Goal: Navigation & Orientation: Find specific page/section

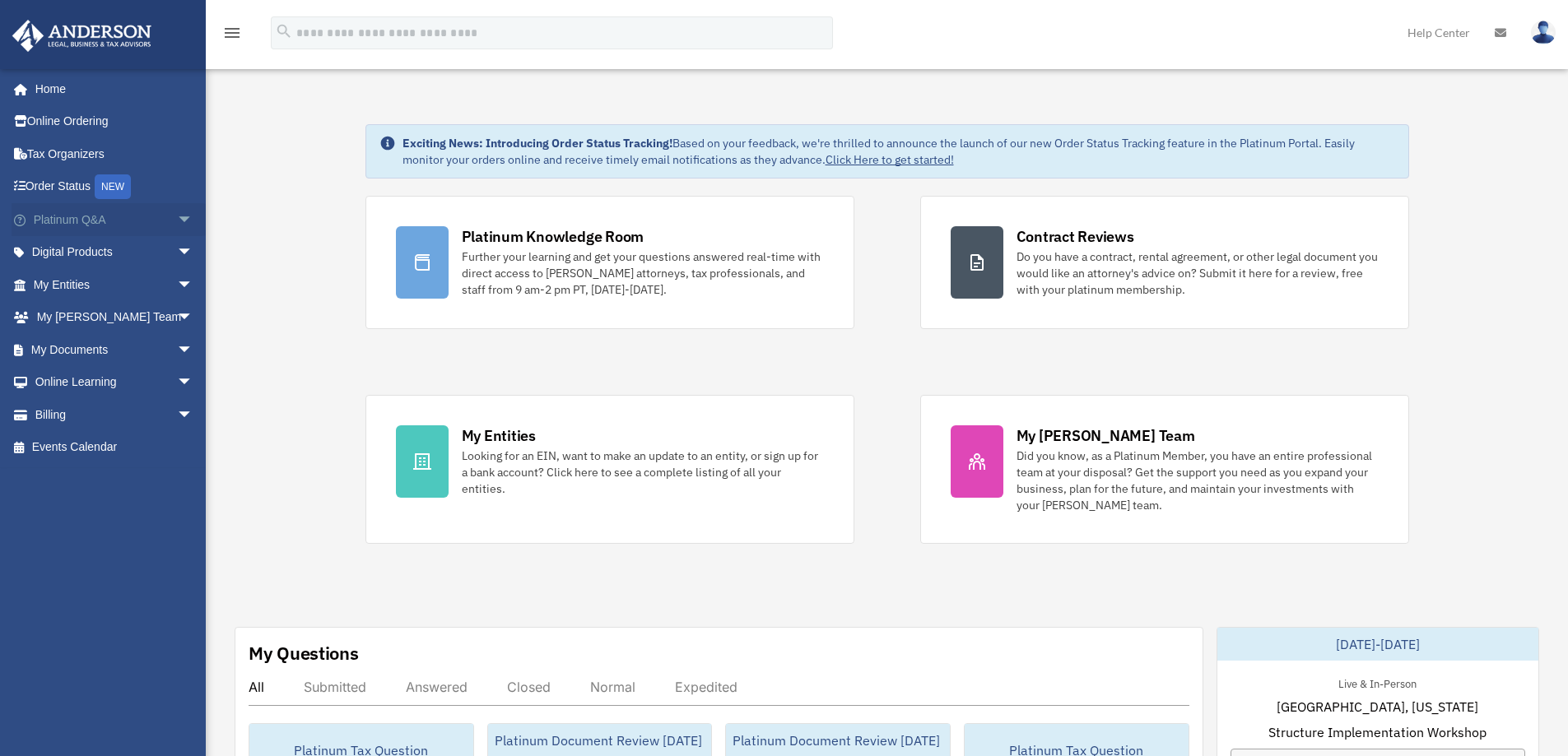
click at [177, 215] on span "arrow_drop_down" at bounding box center [193, 220] width 32 height 33
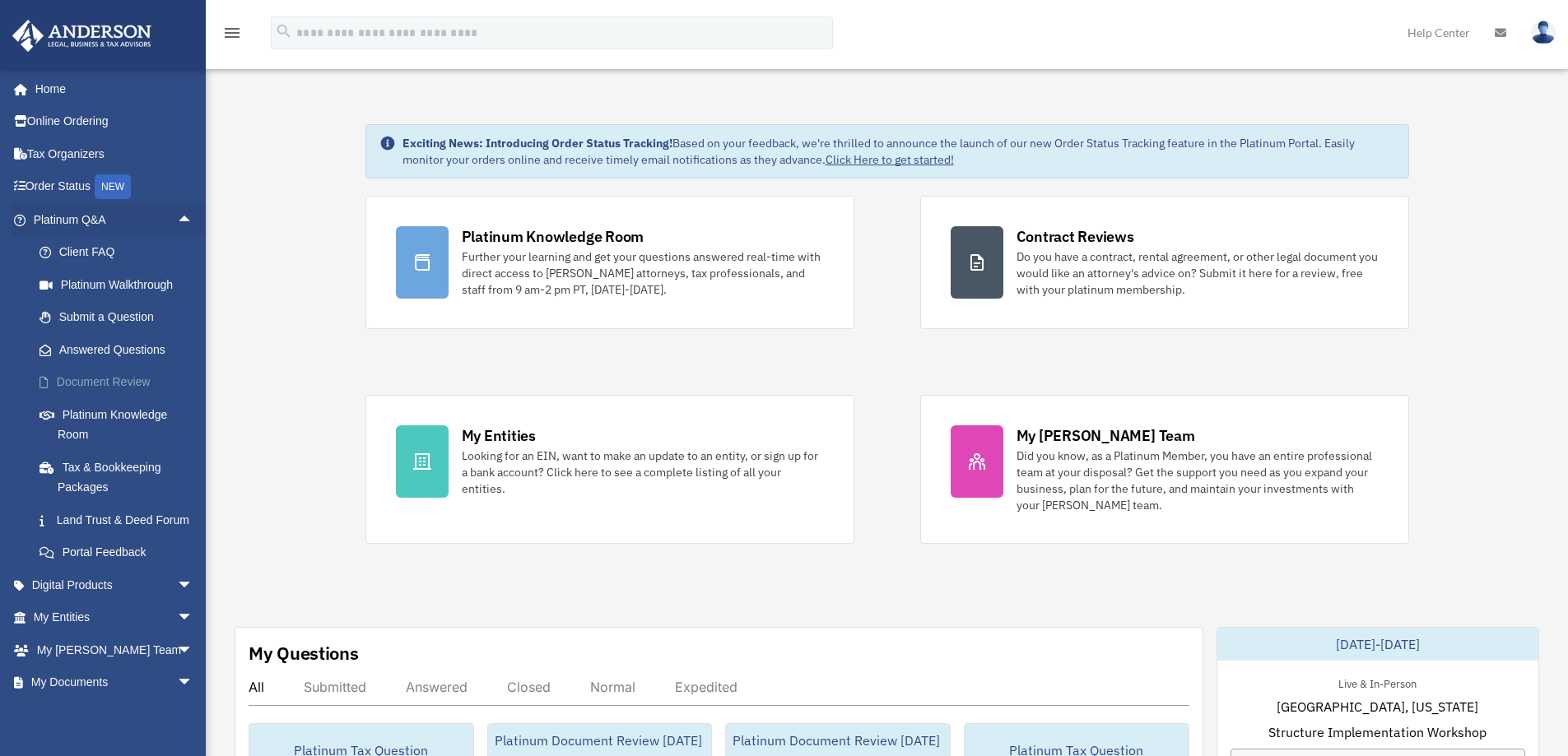
click at [116, 377] on link "Document Review" at bounding box center [120, 382] width 195 height 32
click at [145, 380] on link "Document Review" at bounding box center [120, 382] width 195 height 32
click at [135, 385] on link "Document Review" at bounding box center [120, 382] width 195 height 32
click at [143, 418] on link "Platinum Knowledge Room" at bounding box center [120, 425] width 195 height 53
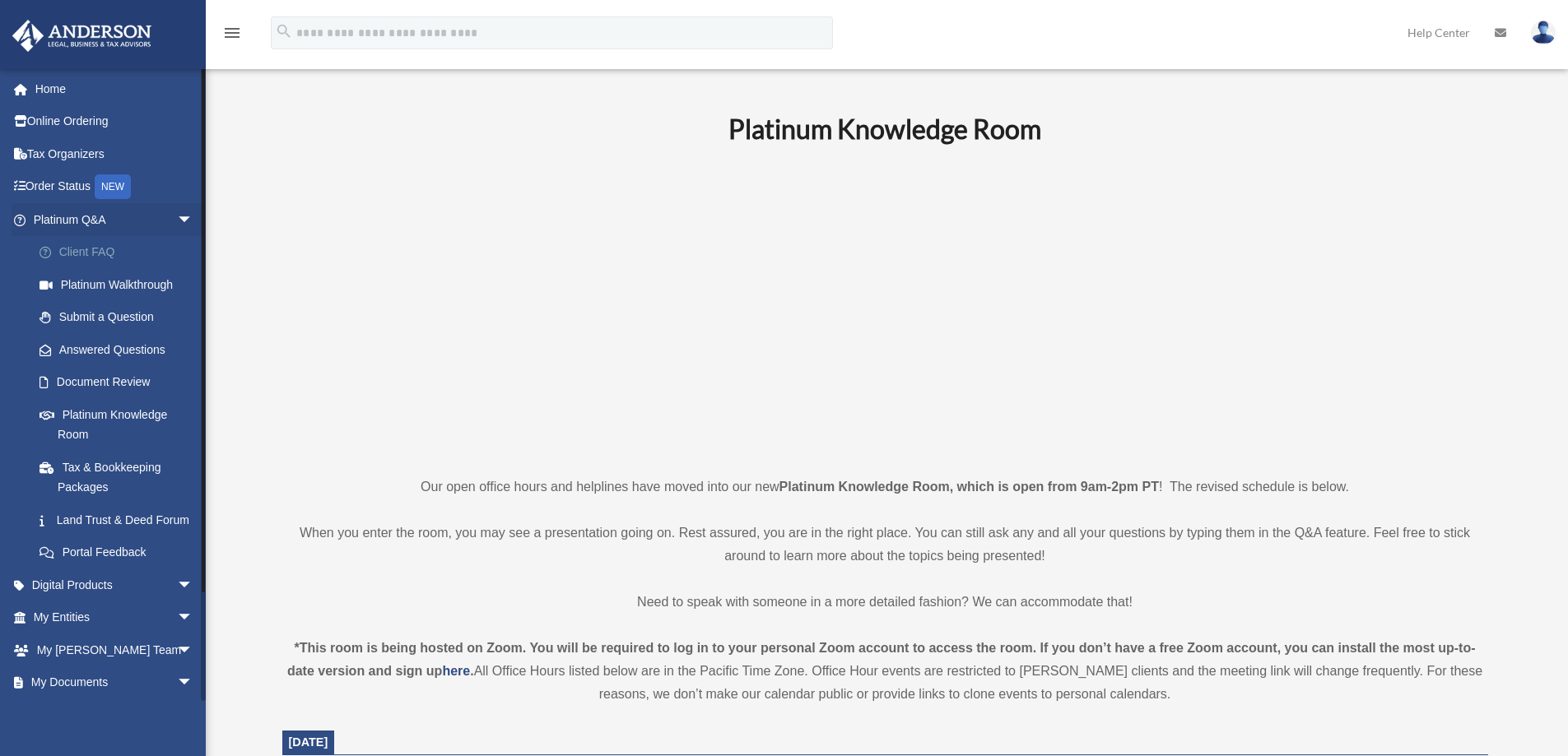
click at [109, 258] on link "Client FAQ" at bounding box center [120, 252] width 195 height 32
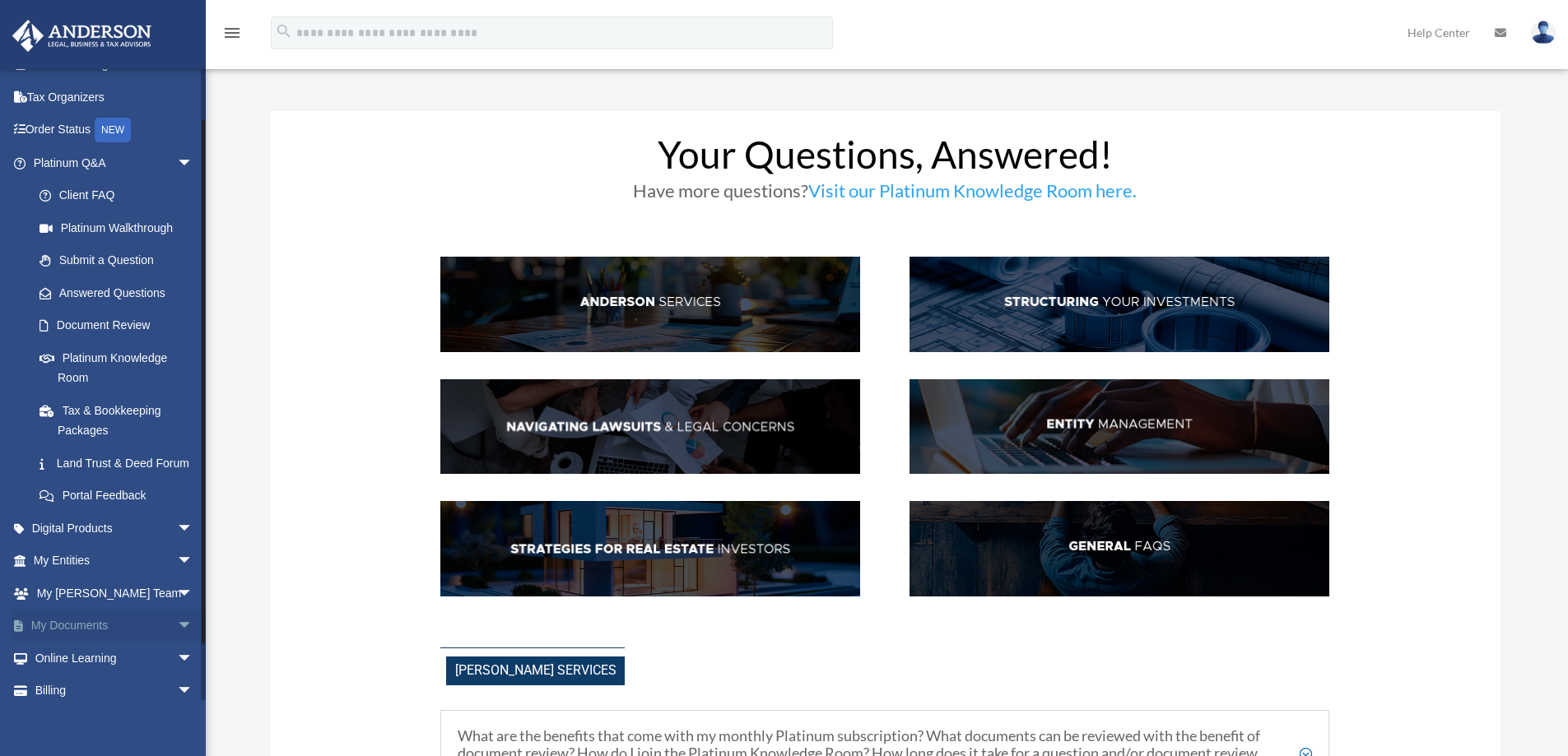
scroll to position [119, 0]
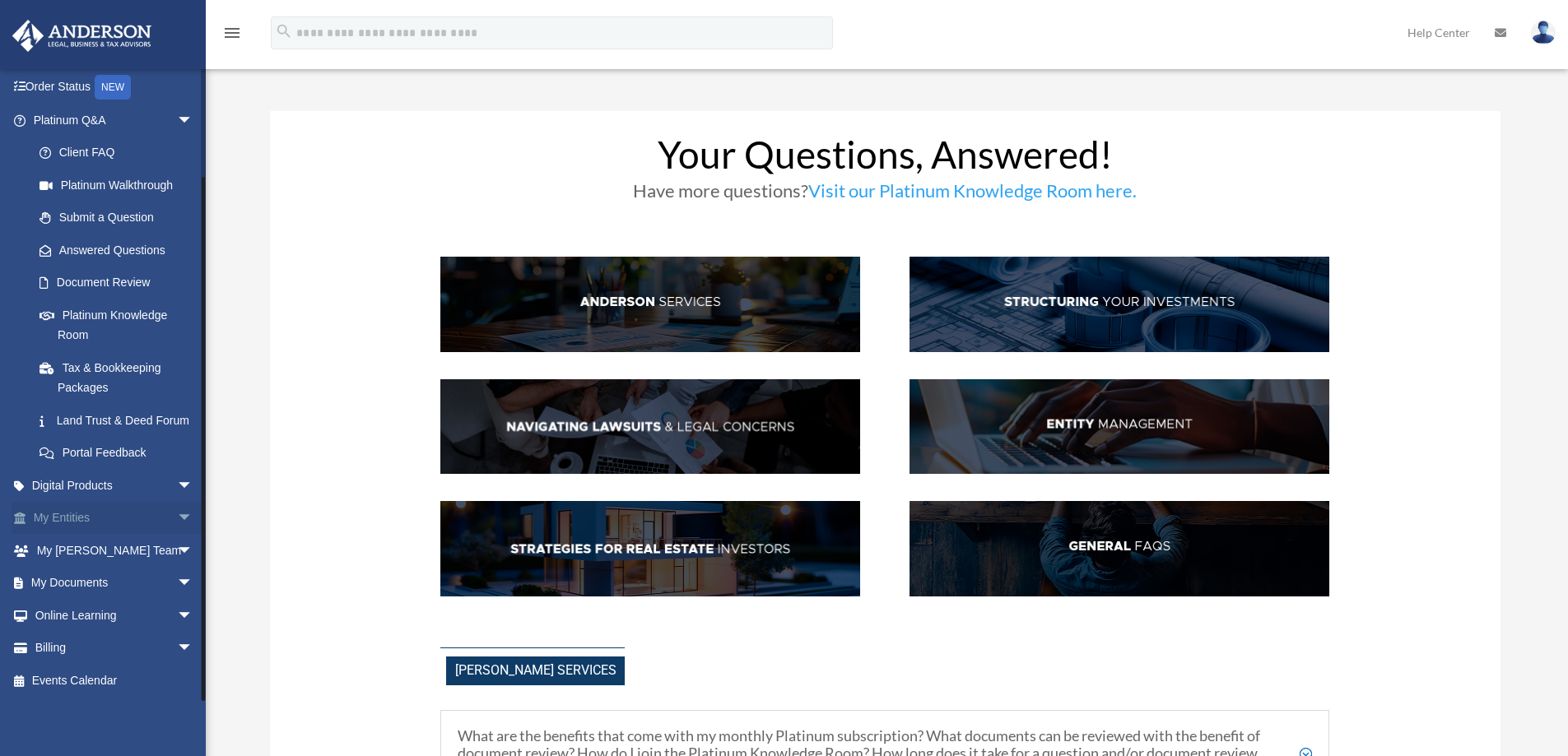
click at [177, 524] on span "arrow_drop_down" at bounding box center [193, 519] width 32 height 33
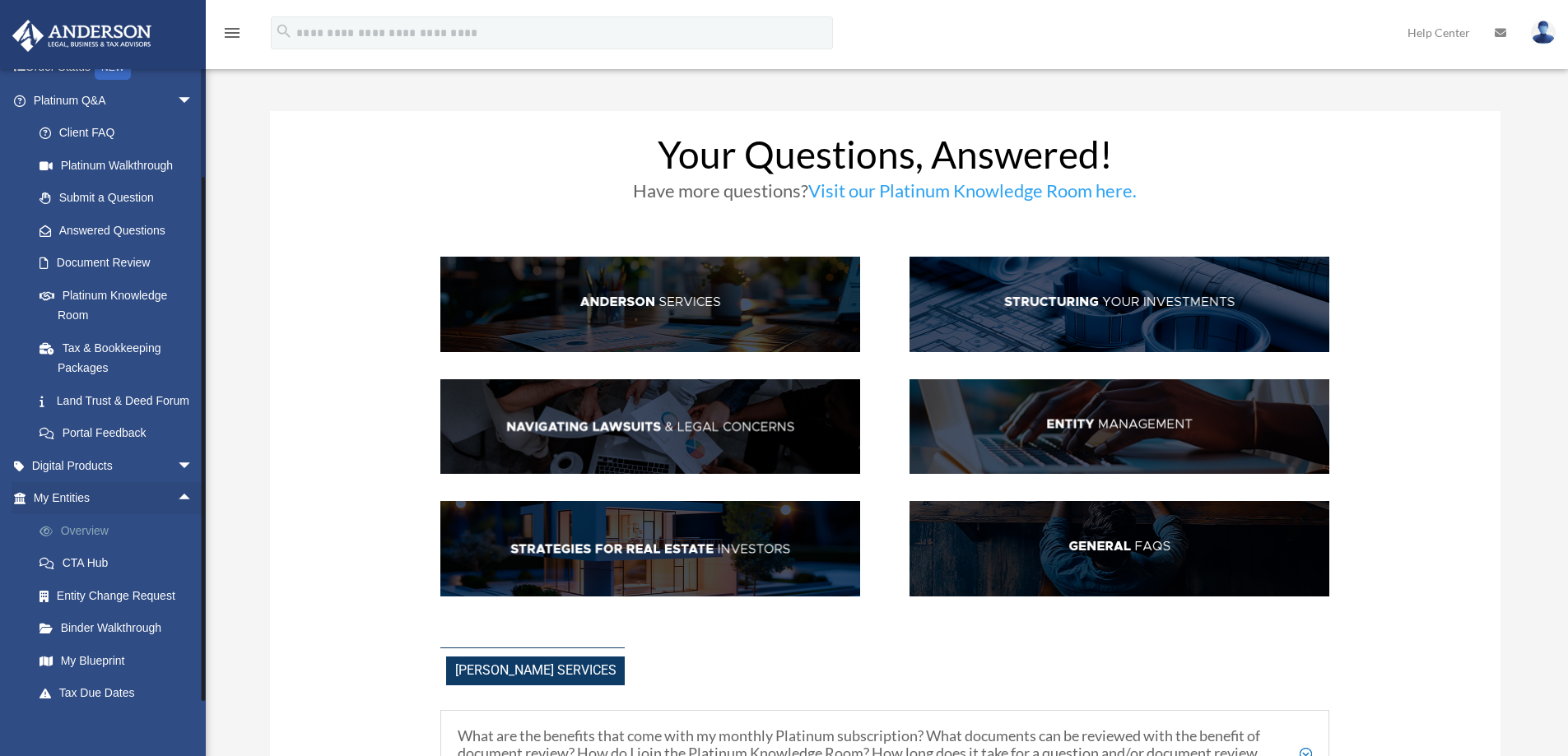
click at [114, 548] on link "Overview" at bounding box center [120, 530] width 195 height 32
